Goal: Information Seeking & Learning: Understand process/instructions

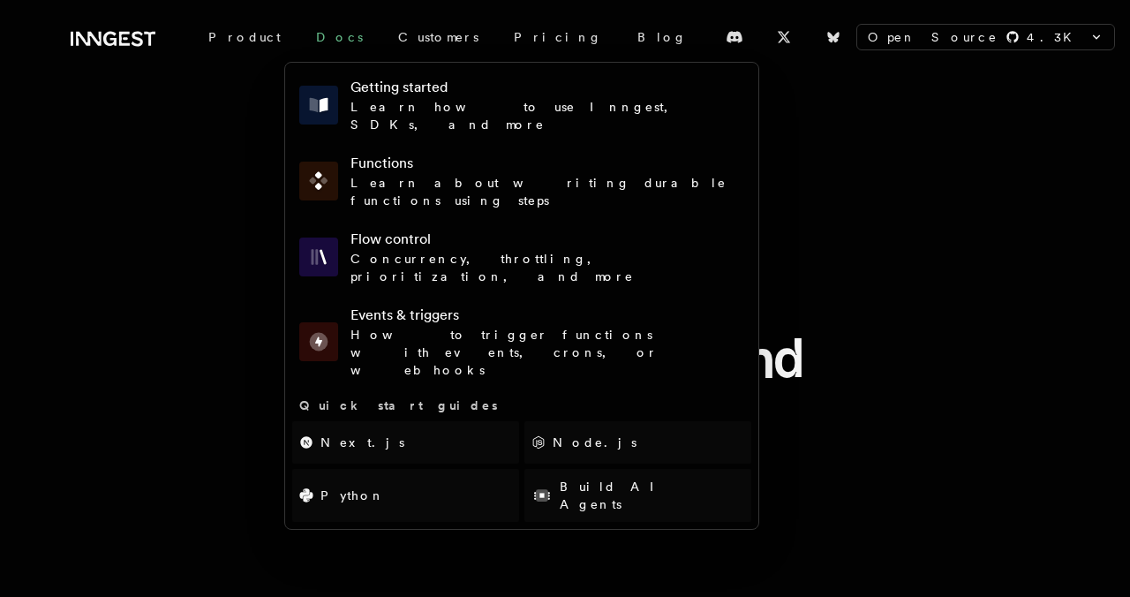
click at [312, 41] on link "Docs" at bounding box center [339, 37] width 82 height 32
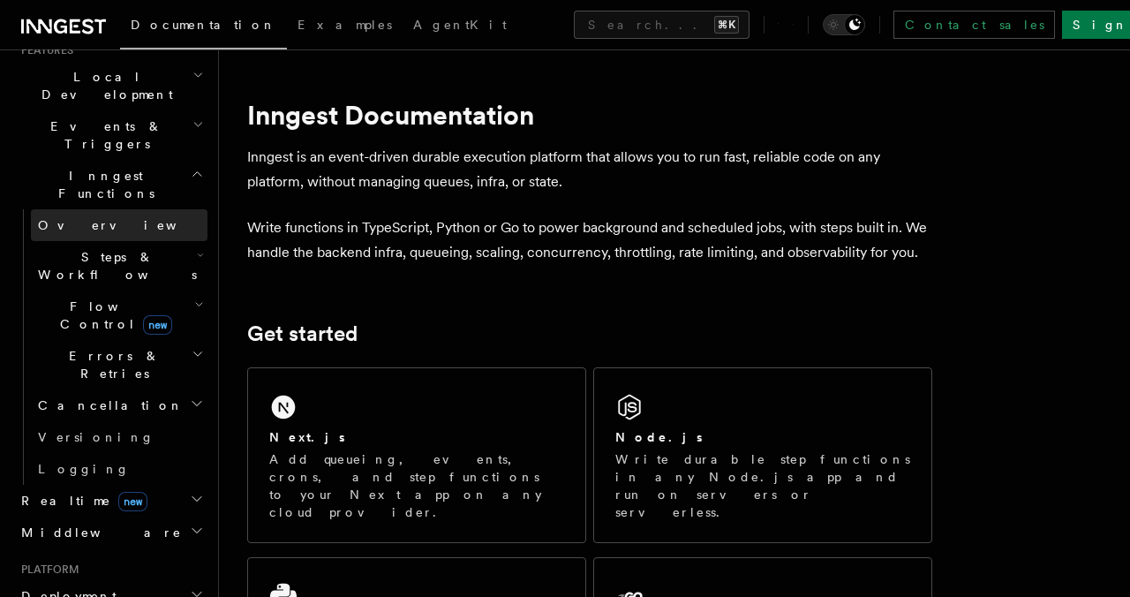
scroll to position [416, 0]
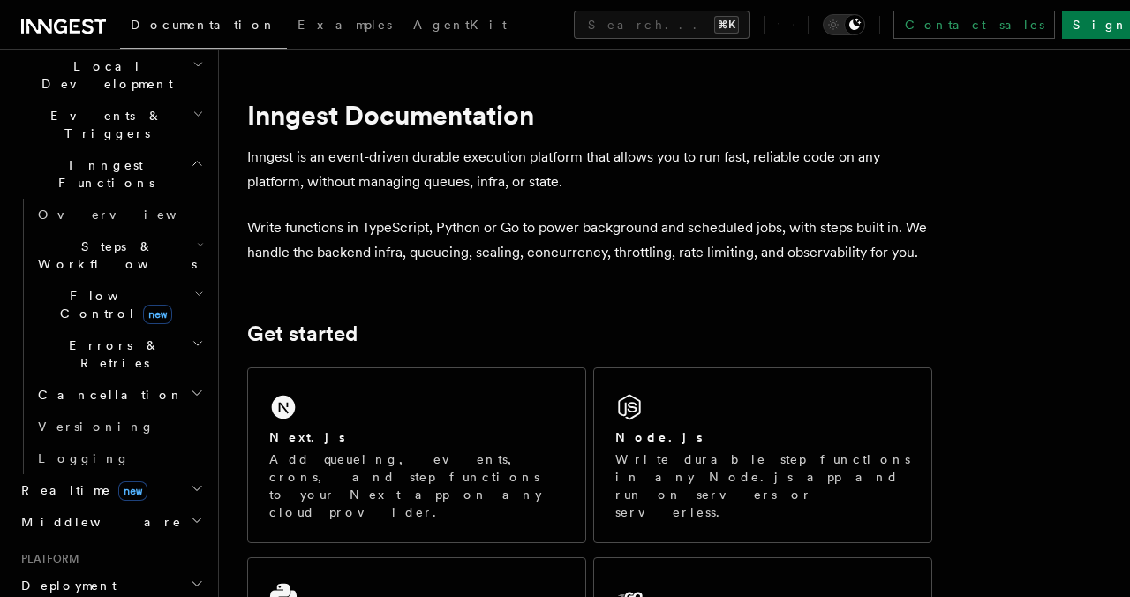
click at [73, 576] on span "Deployment" at bounding box center [65, 585] width 102 height 18
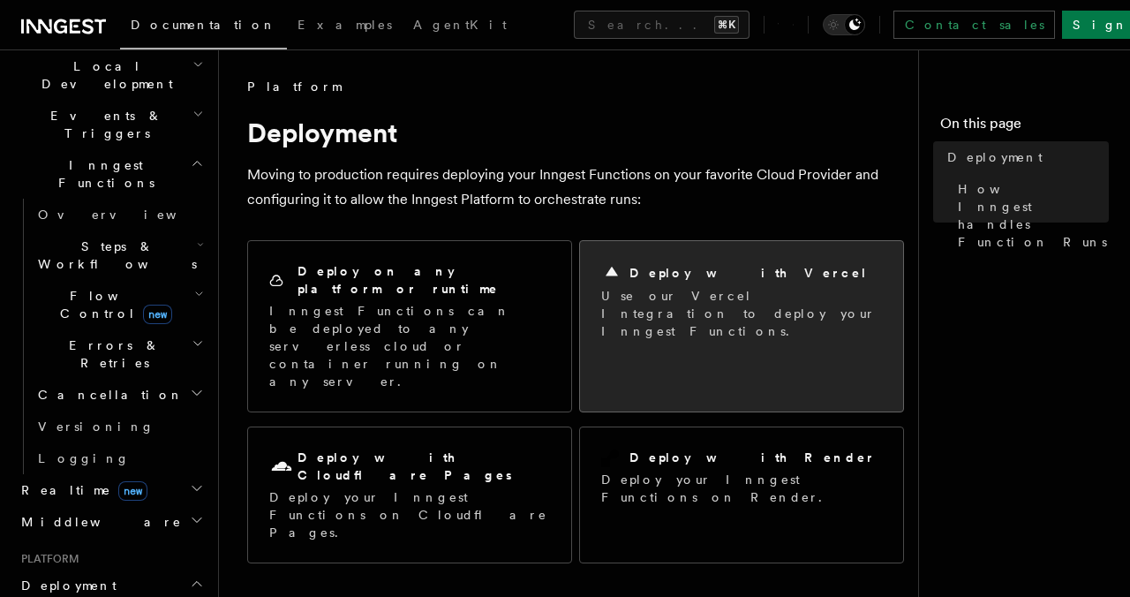
click at [740, 305] on p "Use our Vercel Integration to deploy your Inngest Functions." at bounding box center [741, 313] width 281 height 53
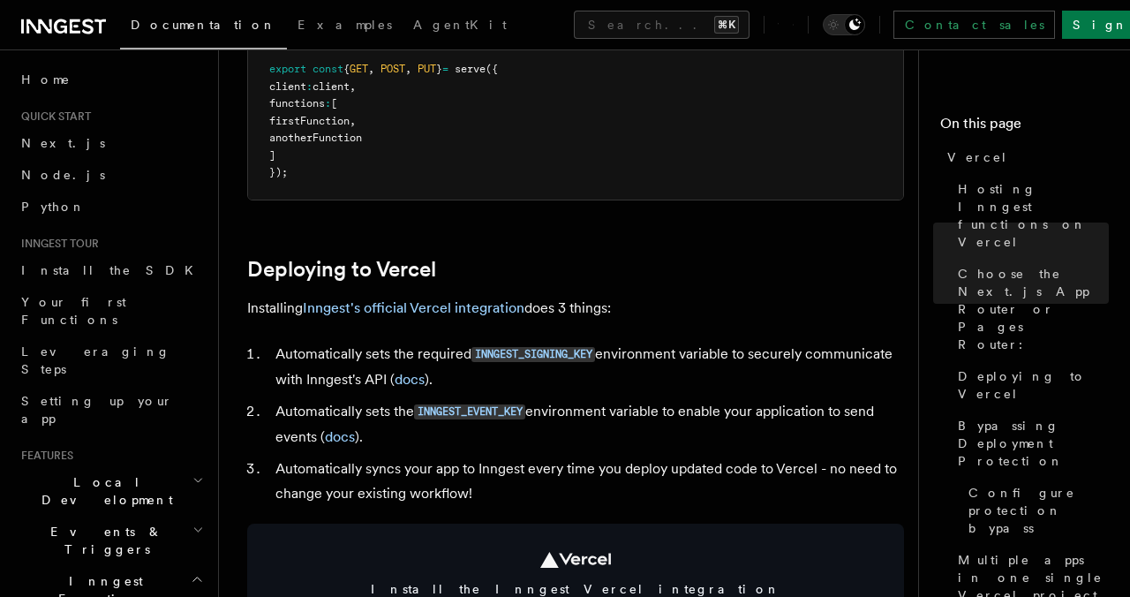
scroll to position [662, 0]
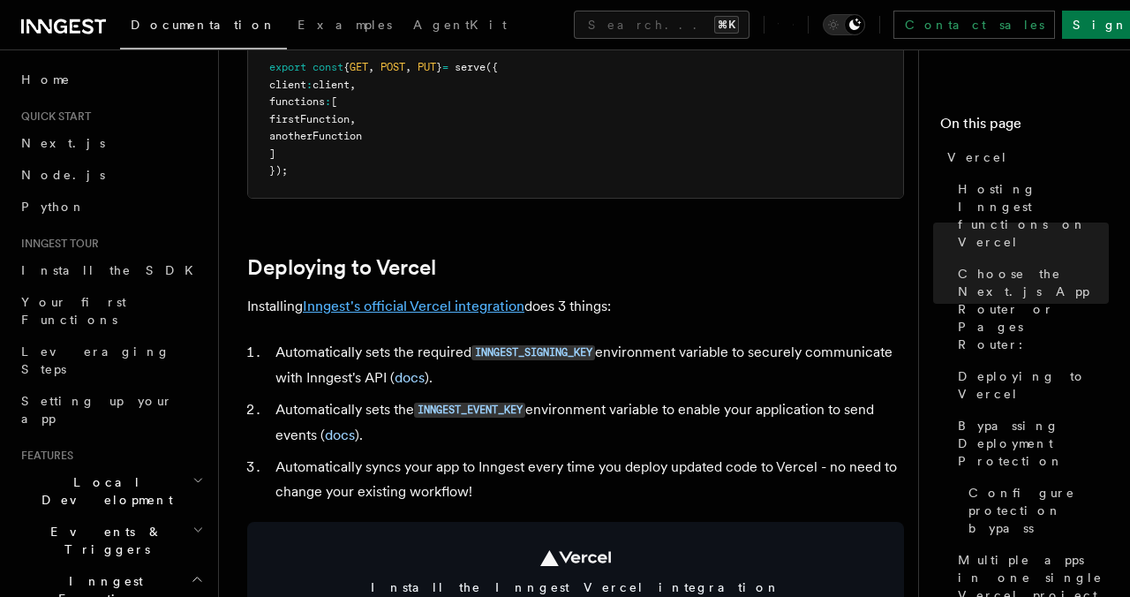
click at [455, 309] on link "Inngest's official Vercel integration" at bounding box center [414, 305] width 222 height 17
click at [496, 304] on link "Inngest's official Vercel integration" at bounding box center [414, 305] width 222 height 17
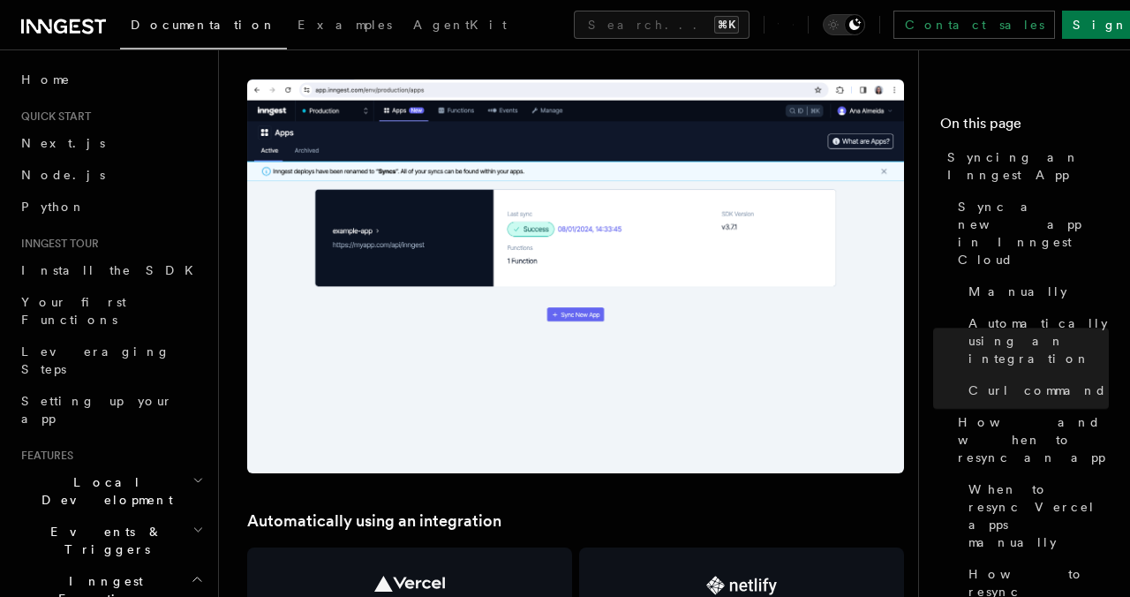
scroll to position [1487, 0]
